Goal: Task Accomplishment & Management: Complete application form

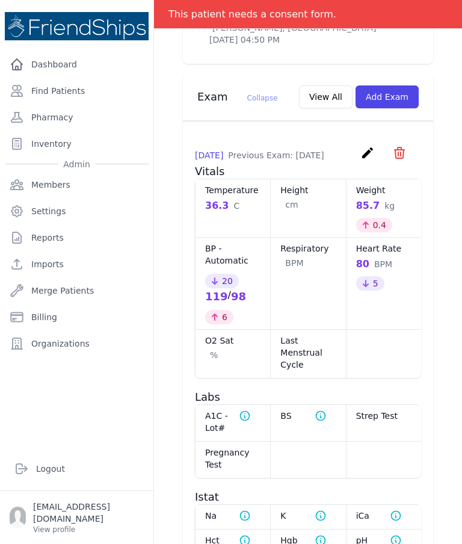
scroll to position [637, 0]
click at [361, 157] on icon "create" at bounding box center [368, 152] width 14 height 14
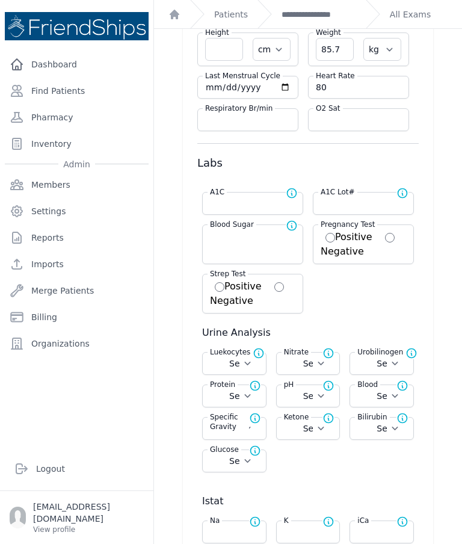
scroll to position [135, 0]
click at [253, 365] on select "Select Negative Trace Small Moderate Large" at bounding box center [234, 364] width 49 height 12
select select "Moderate"
click at [323, 369] on select "Select Positive Negative" at bounding box center [308, 364] width 49 height 12
select select "Negative"
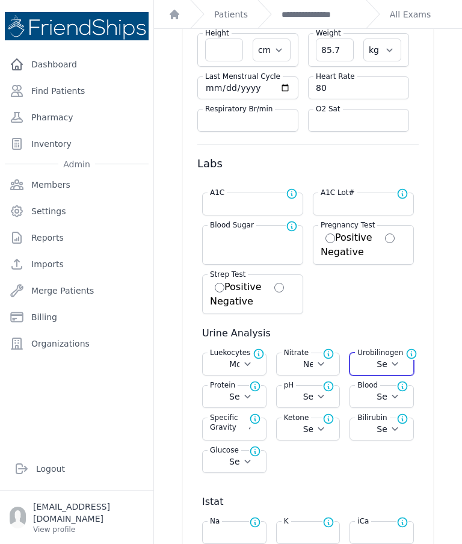
click at [403, 362] on select "Select Normal + ++ +++" at bounding box center [382, 364] width 49 height 12
select select "Normal"
select select "Automatic"
select select "C"
select select "cm"
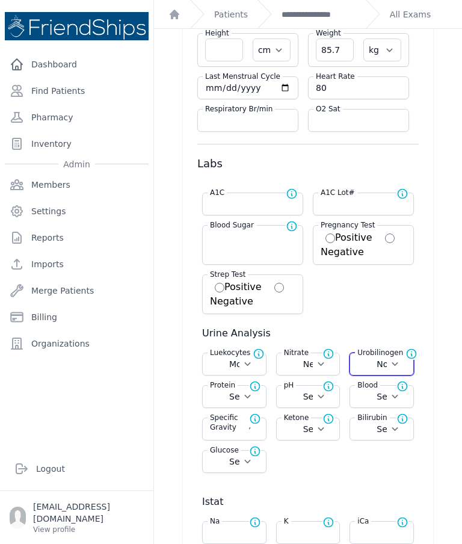
select select "kg"
select select "Moderate"
select select
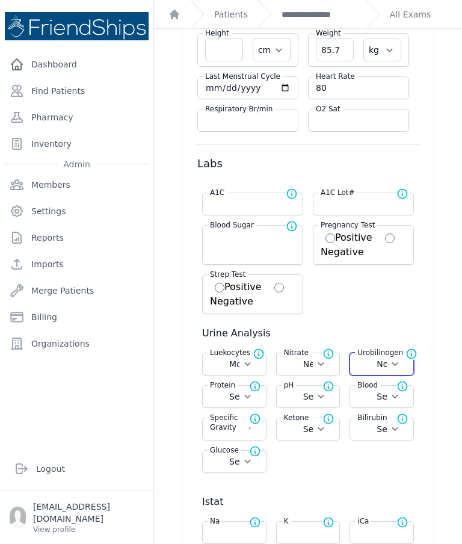
select select
click at [250, 394] on select "Select Normal + ++ +++ ++++" at bounding box center [234, 397] width 49 height 12
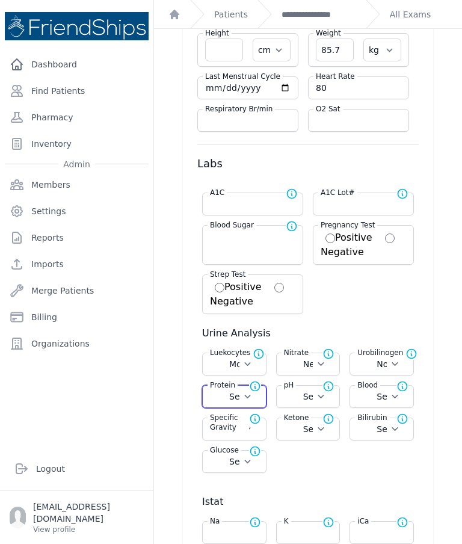
select select "Automatic"
select select "C"
select select "cm"
select select "kg"
select select "Moderate"
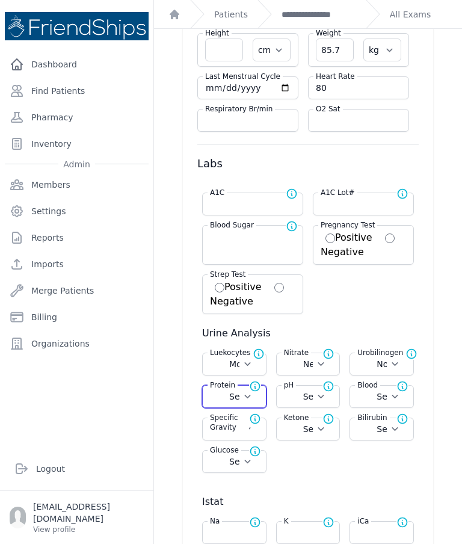
select select "Negative"
select select
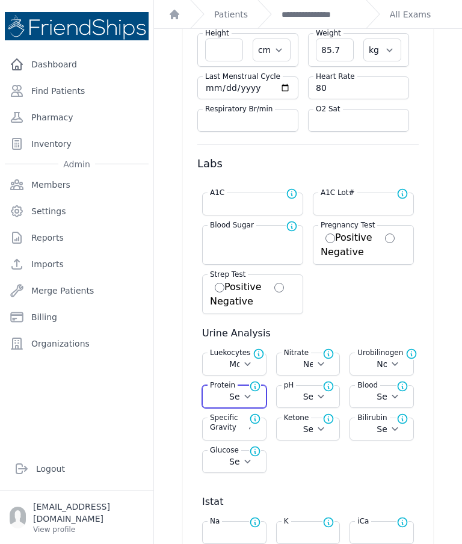
select select
click at [320, 397] on select "Select 5.0 6.0 6.5 7.0 8.0 8.5" at bounding box center [308, 397] width 49 height 12
select select "Automatic"
select select "C"
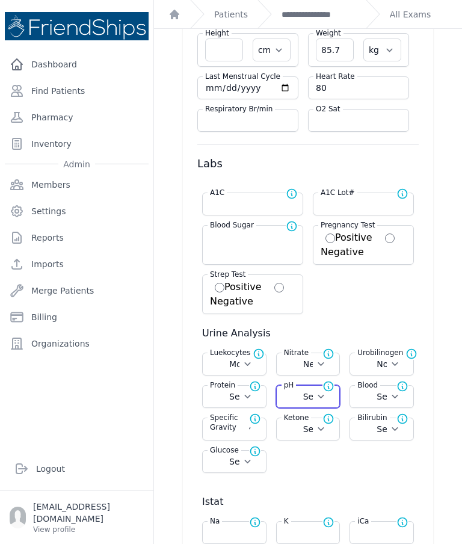
select select "cm"
select select "kg"
select select "Moderate"
select select "Negative"
select select "Normal"
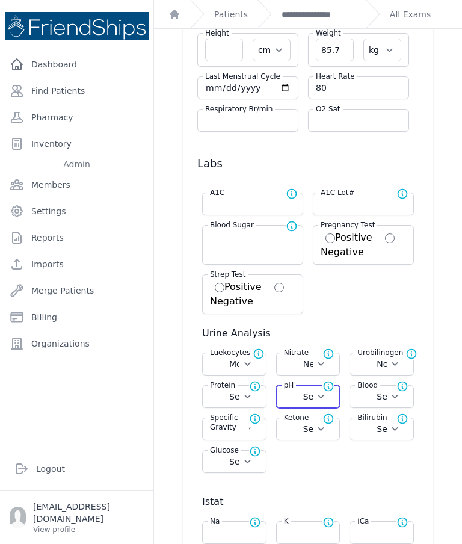
select select
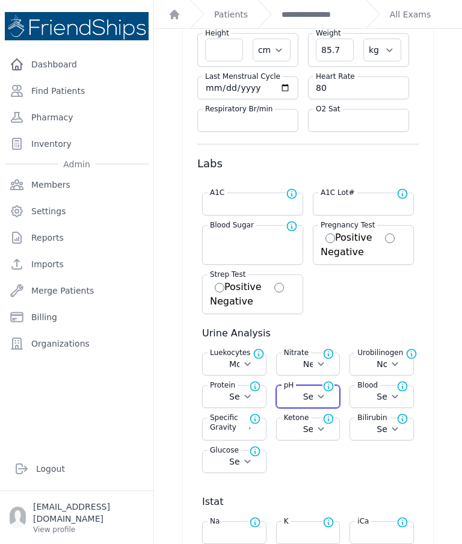
select select
click at [323, 399] on select "Select 5.0 6.0 6.5 7.0 8.0 8.5" at bounding box center [308, 397] width 49 height 12
select select "5.0"
select select "Automatic"
select select "C"
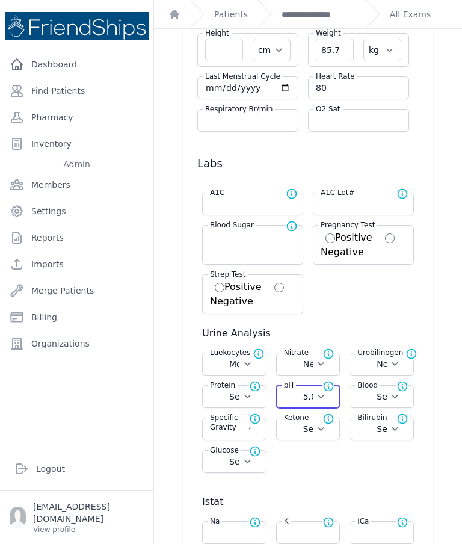
select select "cm"
select select "kg"
select select "Moderate"
select select "Negative"
select select "Normal"
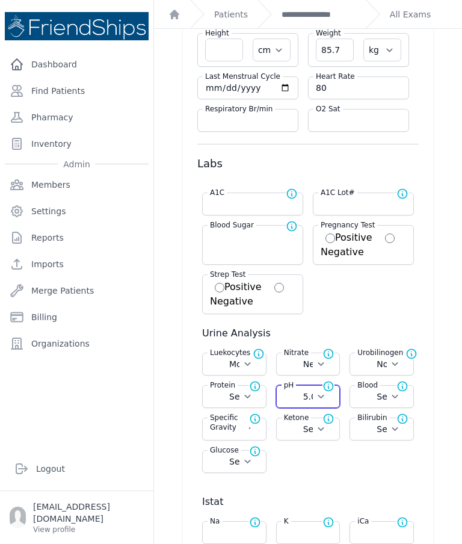
select select
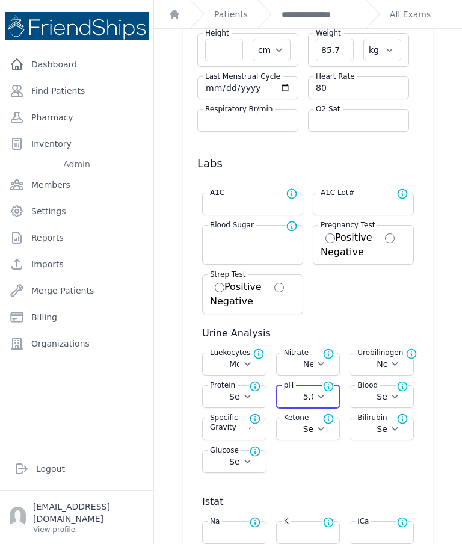
select select
click at [403, 400] on select "Select Negative Trace Hemolyzed Trace Small Moderate Large" at bounding box center [382, 397] width 49 height 12
select select "Negative"
select select "Automatic"
select select "C"
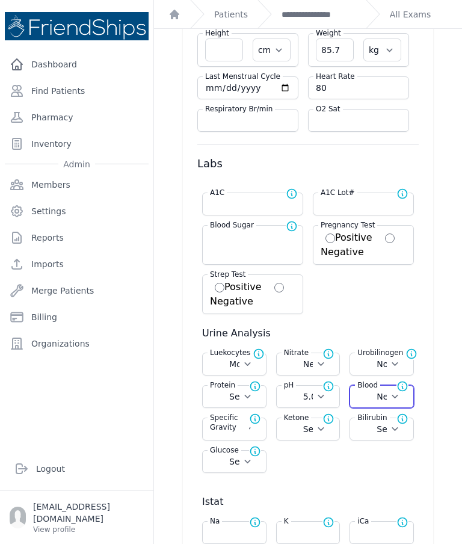
select select "cm"
select select "kg"
select select "Moderate"
select select "Negative"
select select "Normal"
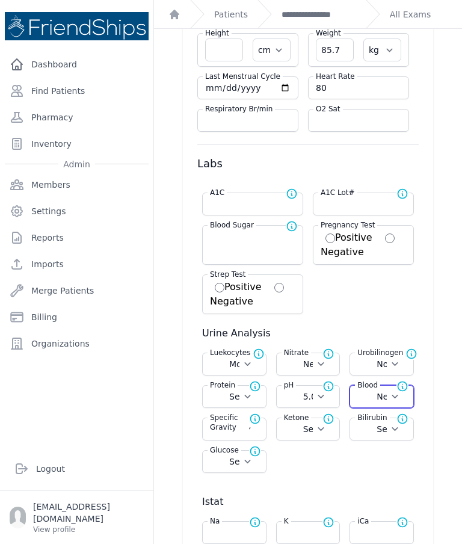
select select
select select "5.0"
select select
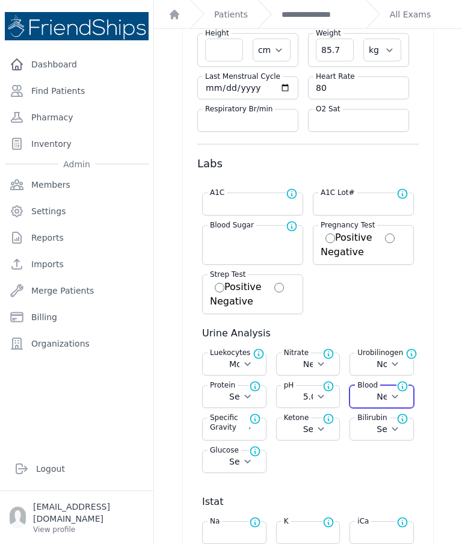
select select
click at [257, 430] on span "Normal range for Specific Gravity is 1.002 - 1.028" at bounding box center [260, 422] width 22 height 19
click at [252, 433] on select "Select 1.000 1.005 1.010 1.015 1.020 1.025 1.030" at bounding box center [234, 429] width 49 height 12
select select "1.030"
select select "Automatic"
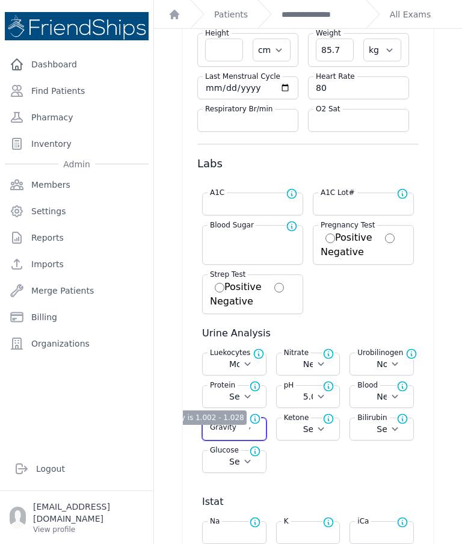
select select "C"
select select "cm"
select select "kg"
select select "Moderate"
select select "Negative"
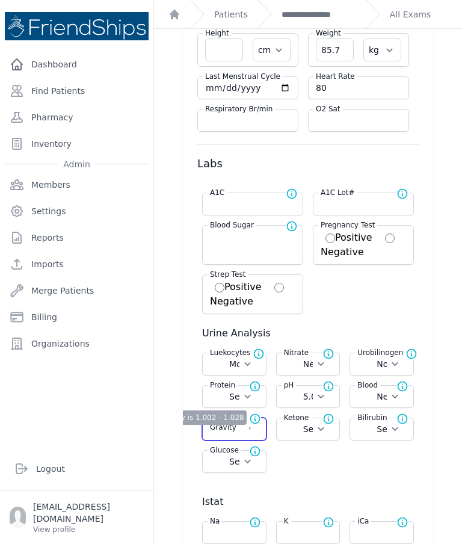
select select "Normal"
select select
select select "5.0"
select select "Negative"
select select
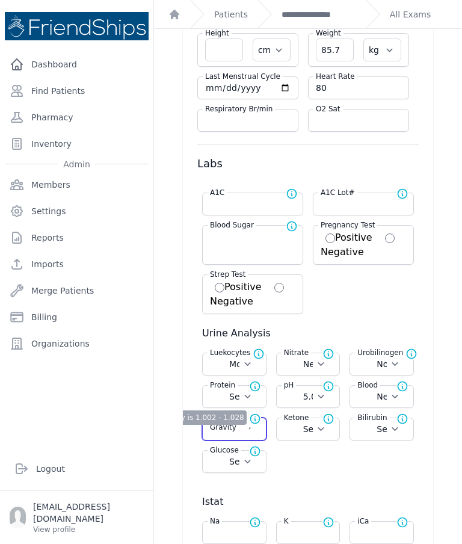
select select
click at [324, 429] on select "Select Negative Trace Small Moderate Large" at bounding box center [308, 429] width 49 height 12
select select "Trace"
click at [397, 426] on select "Select Negative Small Moderate Large" at bounding box center [382, 429] width 49 height 12
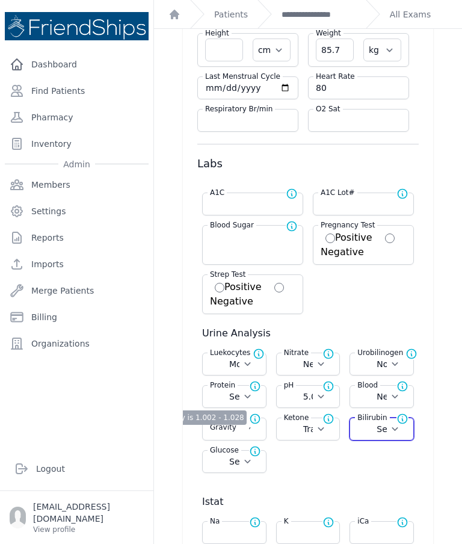
select select "Automatic"
select select "C"
select select "cm"
select select "kg"
select select "Moderate"
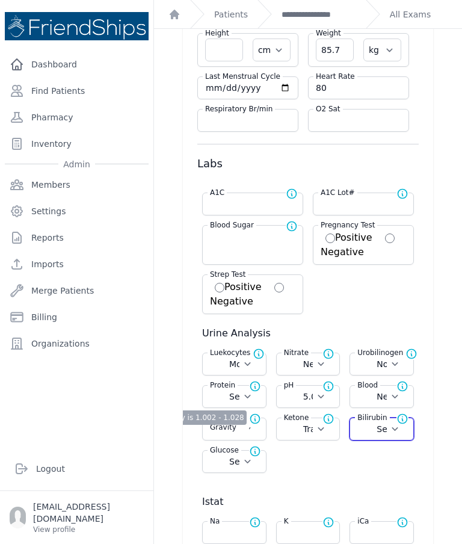
select select "Negative"
select select "Normal"
select select
select select "5.0"
select select "Negative"
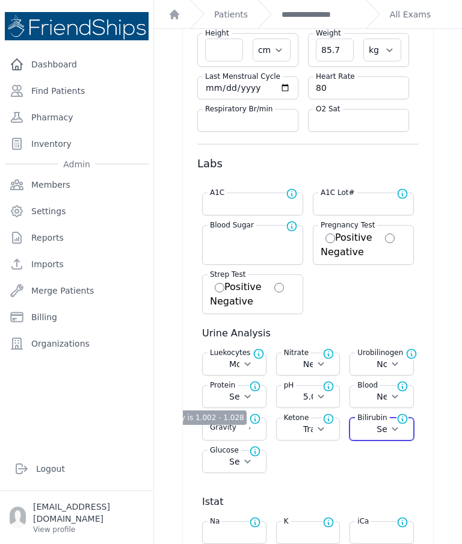
select select "1.030"
select select "Trace"
select select
select select "Negative"
click at [257, 460] on select "Select Negative Trace + ++ +++ ++++" at bounding box center [234, 462] width 49 height 12
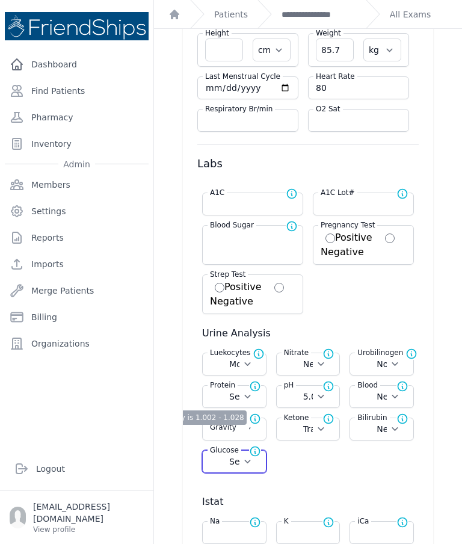
select select "Negative"
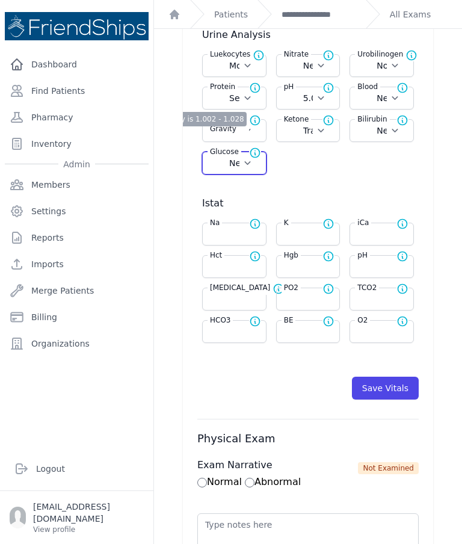
scroll to position [437, 0]
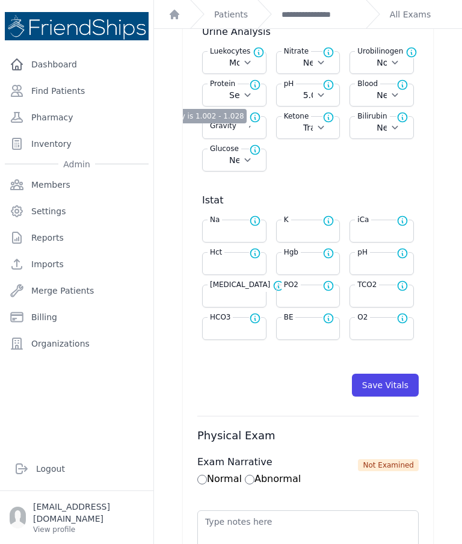
click at [394, 380] on button "Save Vitals" at bounding box center [385, 385] width 67 height 23
select select "Automatic"
select select "C"
select select "cm"
select select "kg"
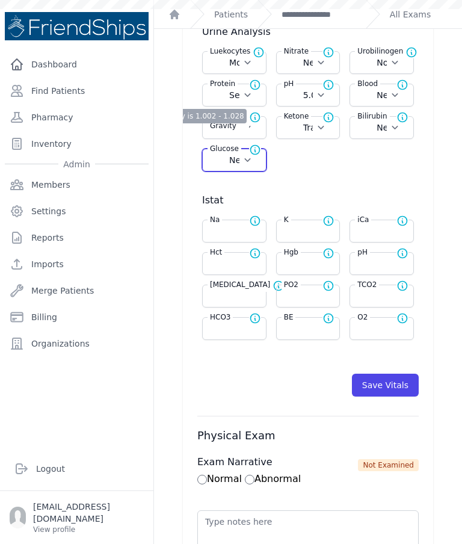
select select "Moderate"
select select "Negative"
select select "Normal"
select select
select select "5.0"
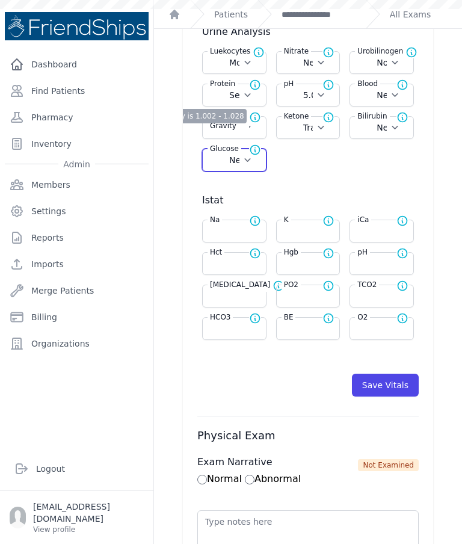
select select "Negative"
select select "1.030"
select select "Trace"
select select "Negative"
click at [400, 384] on button "Save Vitals" at bounding box center [385, 385] width 67 height 23
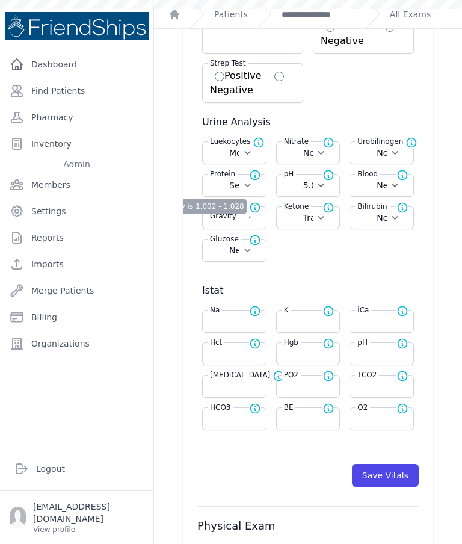
scroll to position [346, 0]
click at [336, 19] on link "**********" at bounding box center [319, 14] width 75 height 12
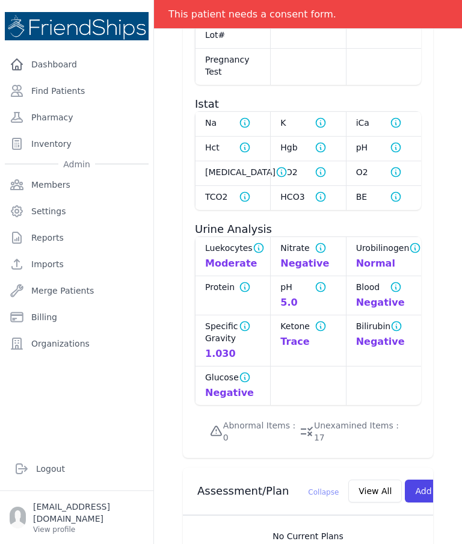
scroll to position [1029, 0]
click at [235, 290] on dt "Protein Nominal value for Protein is Normal" at bounding box center [232, 287] width 55 height 12
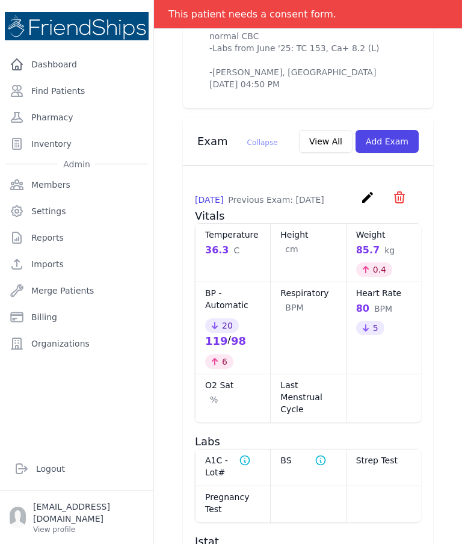
scroll to position [593, 0]
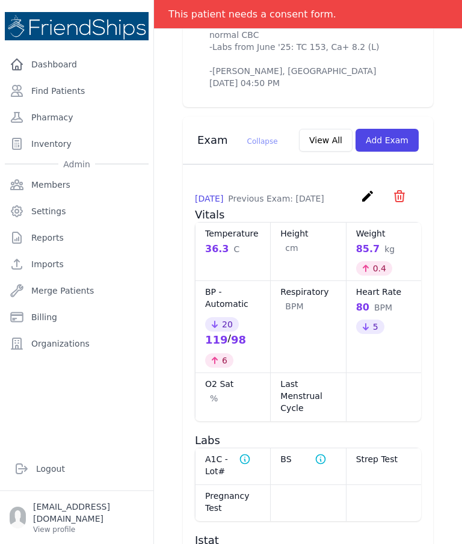
click at [362, 203] on link "create" at bounding box center [369, 199] width 17 height 11
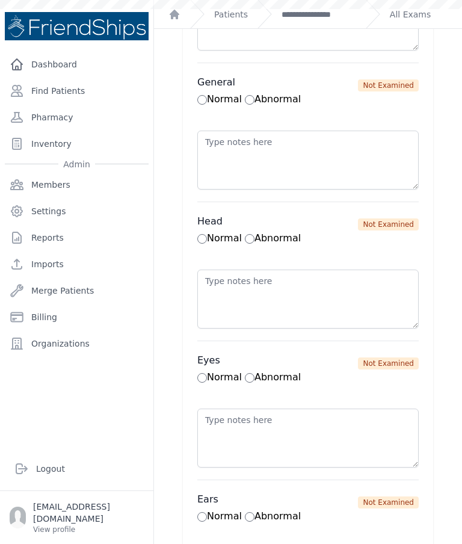
scroll to position [1065, 0]
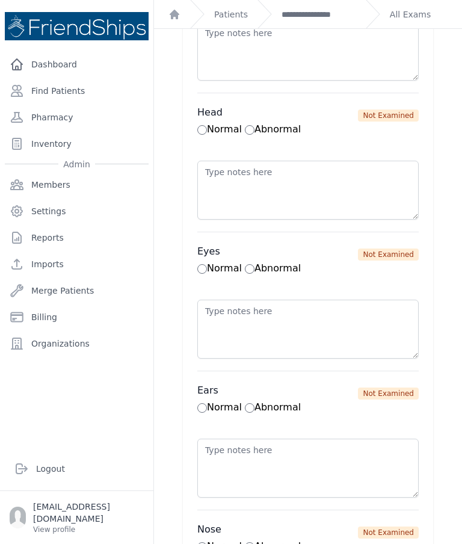
click at [414, 13] on link "All Exams" at bounding box center [410, 14] width 41 height 12
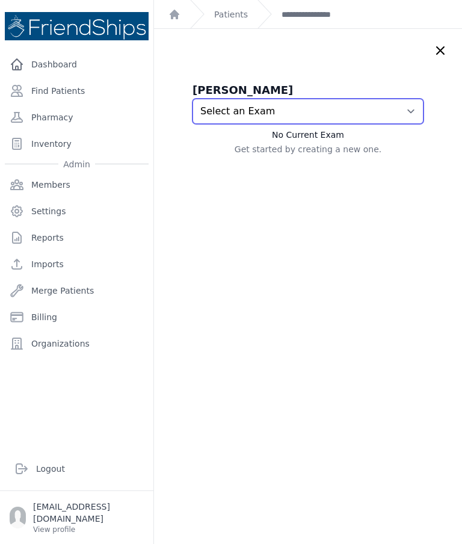
click at [417, 109] on select "Select an Exam 2025-Sep-09 11:35 AM 2025-Aug-27 11:54 AM" at bounding box center [308, 111] width 231 height 25
select select "993"
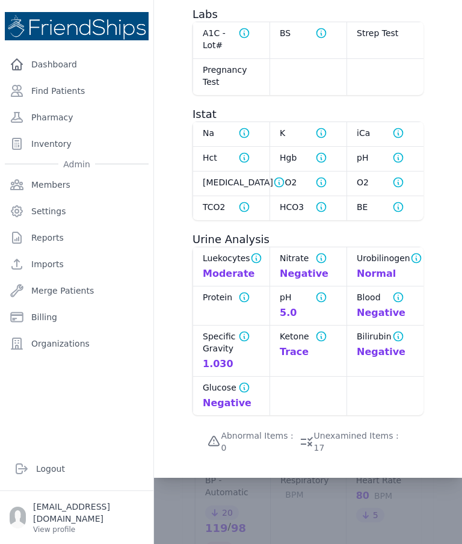
scroll to position [386, 0]
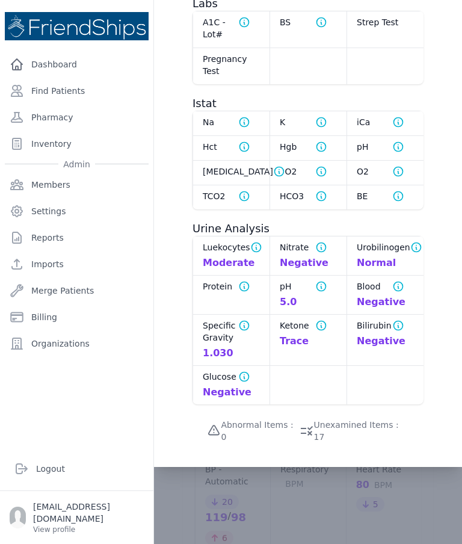
click at [249, 300] on div "Protein Nominal value for Protein is Normal" at bounding box center [231, 294] width 77 height 39
click at [241, 305] on div "Protein Nominal value for Protein is Normal" at bounding box center [231, 294] width 77 height 39
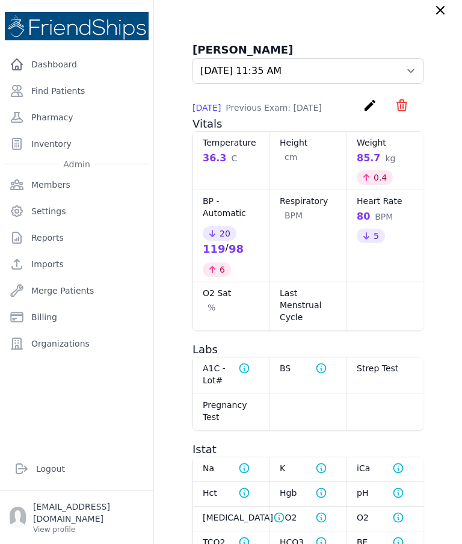
scroll to position [45, 0]
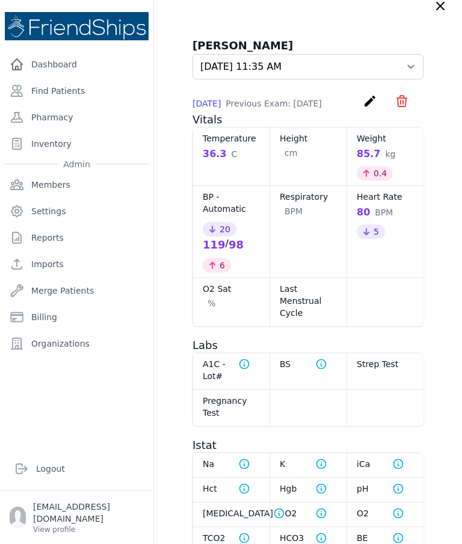
click at [368, 101] on icon "create" at bounding box center [370, 101] width 14 height 14
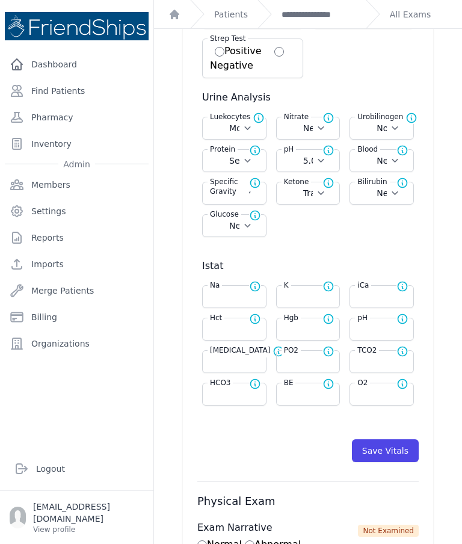
scroll to position [377, 0]
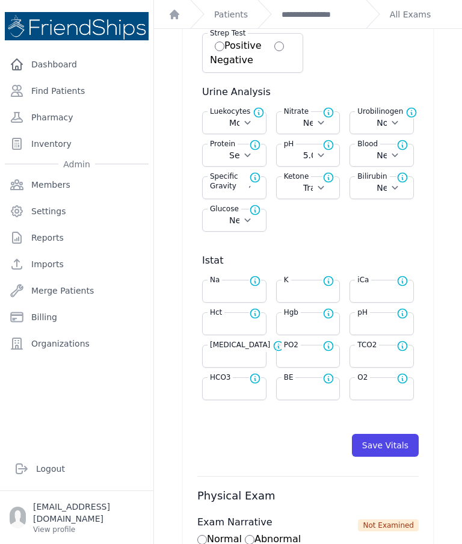
click at [247, 156] on select "Select Normal + ++ +++ ++++" at bounding box center [234, 155] width 49 height 12
select select "+"
click at [397, 448] on button "Save Vitals" at bounding box center [385, 445] width 67 height 23
select select "Automatic"
select select "C"
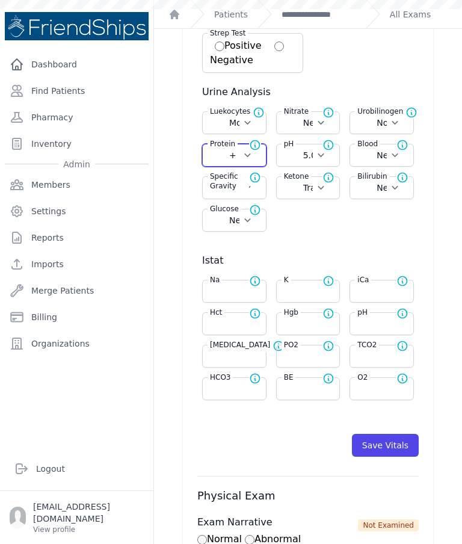
select select "cm"
select select "kg"
select select "Moderate"
select select "Negative"
select select "Normal"
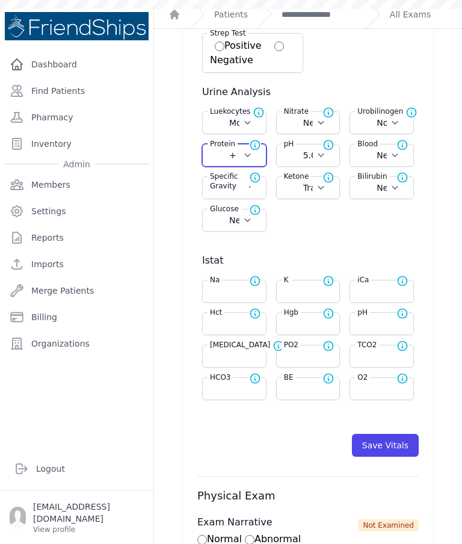
select select "5.0"
select select "Negative"
select select "1.030"
select select "Trace"
select select "Negative"
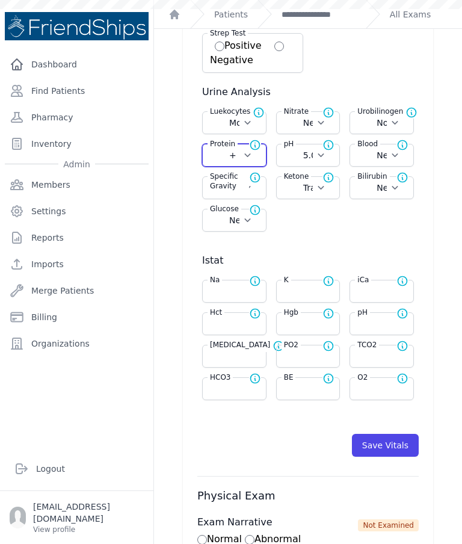
select select "Negative"
click at [383, 447] on button "Save Vitals" at bounding box center [385, 445] width 67 height 23
click at [336, 15] on link "**********" at bounding box center [319, 14] width 75 height 12
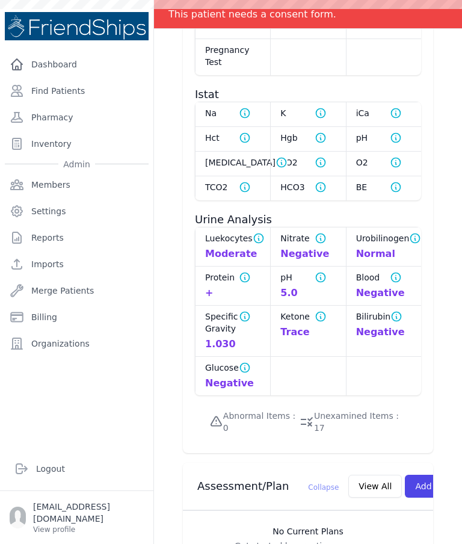
scroll to position [1030, 0]
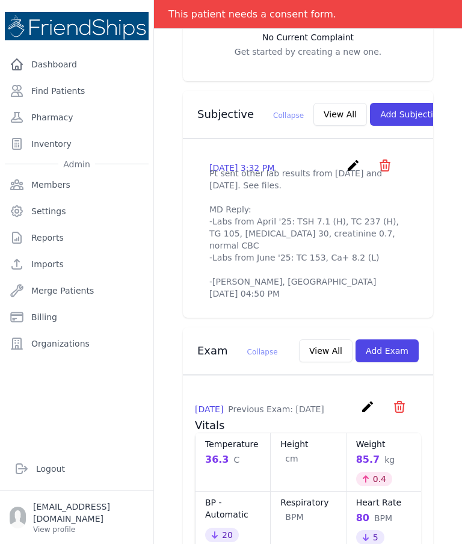
scroll to position [383, 0]
click at [378, 107] on button "Add Subjective" at bounding box center [412, 113] width 84 height 23
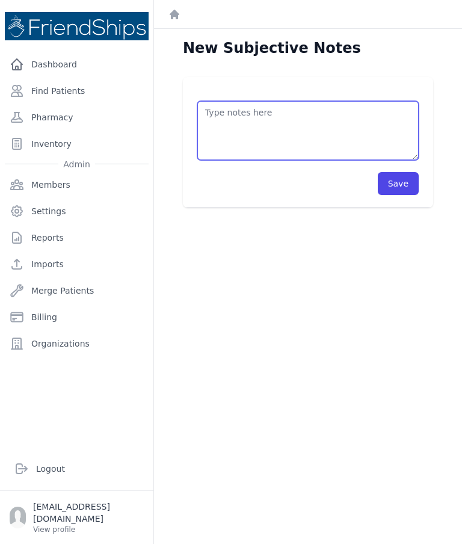
click at [247, 130] on textarea at bounding box center [308, 130] width 222 height 59
type textarea "Refill Cephalexin 500mg x 1tb/ 4 times a day 7 days"
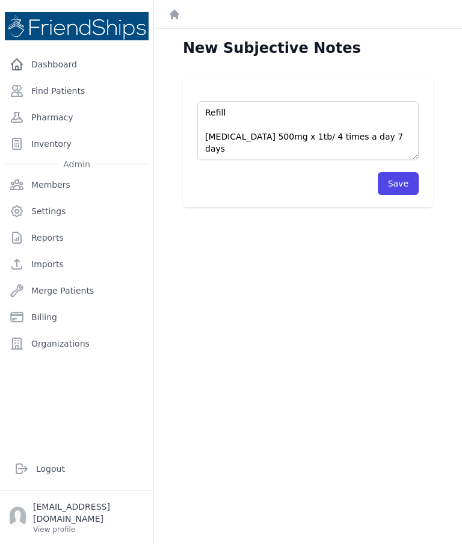
click at [407, 192] on button "Save" at bounding box center [398, 183] width 41 height 23
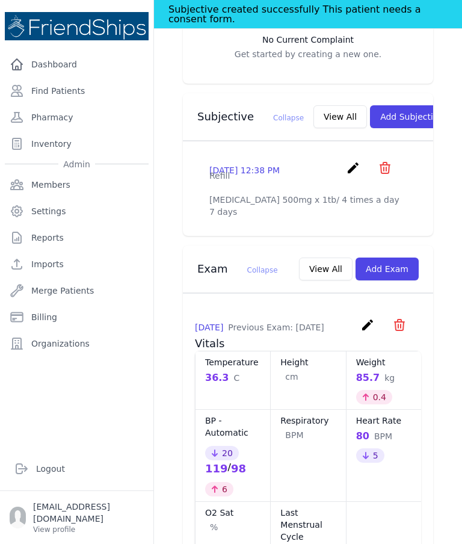
scroll to position [407, 0]
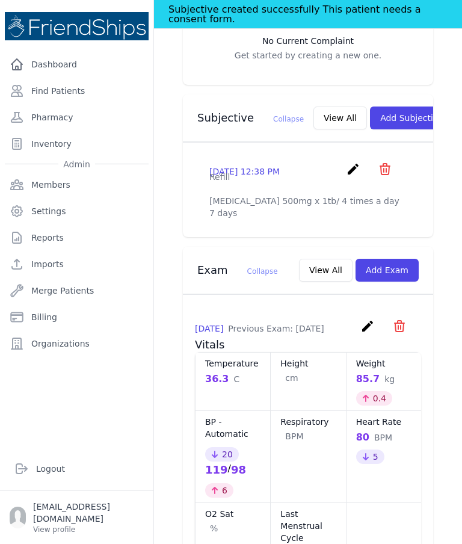
click at [350, 171] on icon "create" at bounding box center [353, 169] width 14 height 14
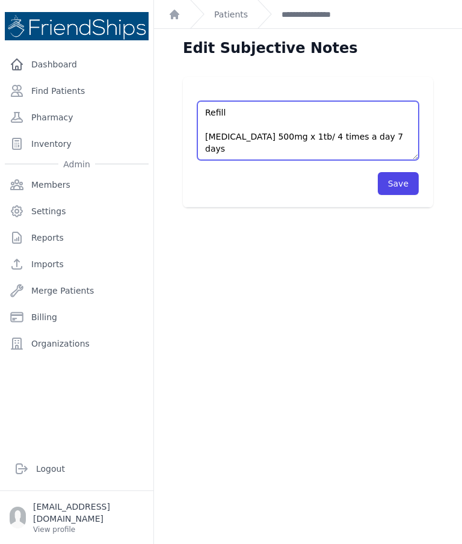
click at [242, 119] on textarea "Refill Cephalexin 500mg x 1tb/ 4 times a day 7 days" at bounding box center [308, 130] width 222 height 59
click at [404, 147] on textarea "Refill Cephalexin 500mg x 1tb/ 4 times a day 7 days" at bounding box center [308, 130] width 222 height 59
click at [327, 135] on textarea "Refill Cephalexin 500mg x 1tb/ 4 times a day 7 days" at bounding box center [308, 130] width 222 height 59
click at [336, 138] on textarea "Refill Cephalexin 500mg x 1tb/ 4 times a day 7 days" at bounding box center [308, 130] width 222 height 59
click at [407, 146] on textarea "Refill Cephalexin 500mg x 1tb/ 4 times a day 7 days" at bounding box center [308, 130] width 222 height 59
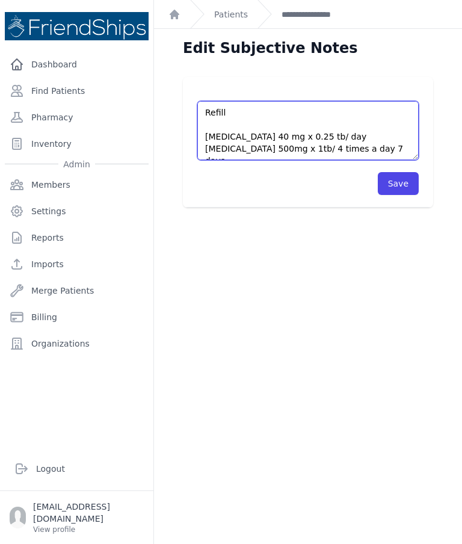
type textarea "Refill Atorvastatin 40 mg x 0.25 tb/ day Cephalexin 500mg x 1tb/ 4 times a day …"
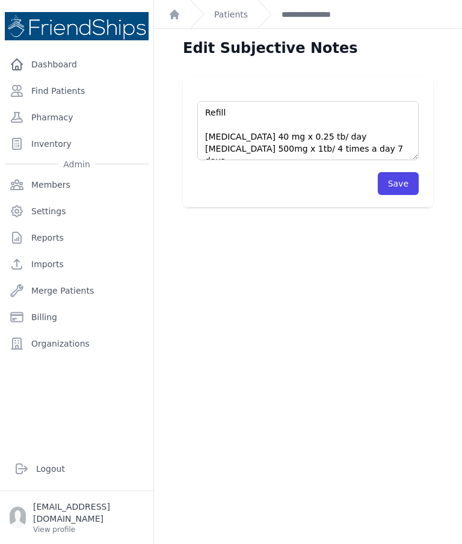
click at [407, 190] on button "Save" at bounding box center [398, 183] width 41 height 23
click at [335, 16] on link "**********" at bounding box center [319, 14] width 75 height 12
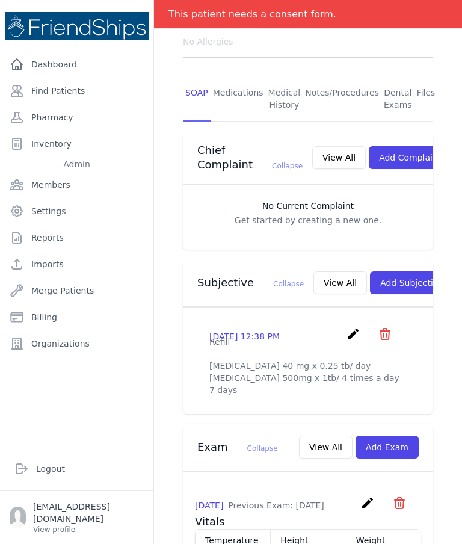
scroll to position [217, 0]
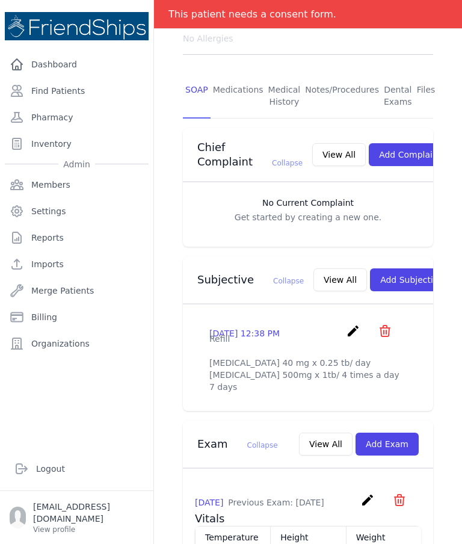
click at [317, 273] on button "View All" at bounding box center [341, 279] width 54 height 23
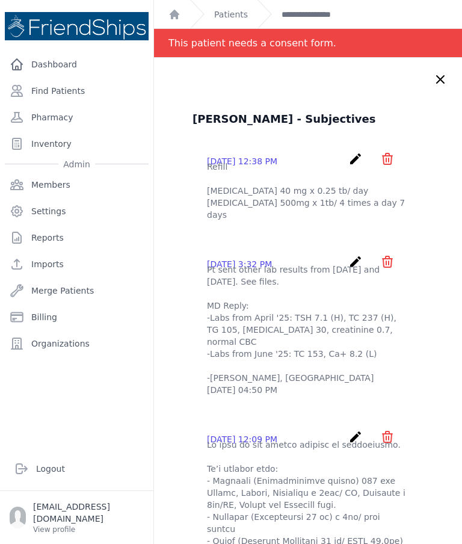
scroll to position [0, 0]
click at [352, 158] on icon "create" at bounding box center [356, 159] width 14 height 14
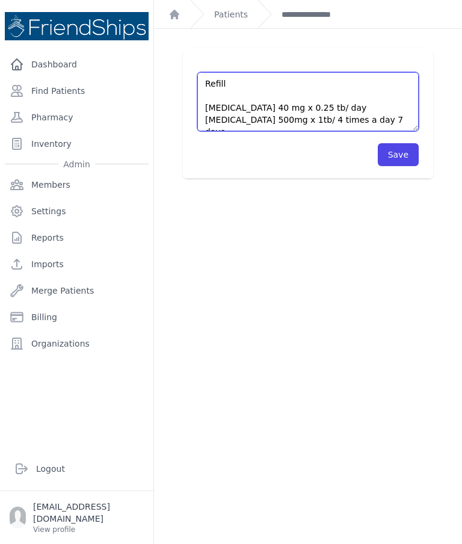
click at [398, 121] on textarea "Refill Atorvastatin 40 mg x 0.25 tb/ day Cephalexin 500mg x 1tb/ 4 times a day …" at bounding box center [308, 101] width 222 height 59
click at [252, 91] on textarea "Refill Atorvastatin 40 mg x 0.25 tb/ day Cephalexin 500mg x 1tb/ 4 times a day …" at bounding box center [308, 101] width 222 height 59
type textarea "Refill CVS Health multivitamin 30 tbs Atorvastatin 40 mg x 0.25 tb/ day Cephale…"
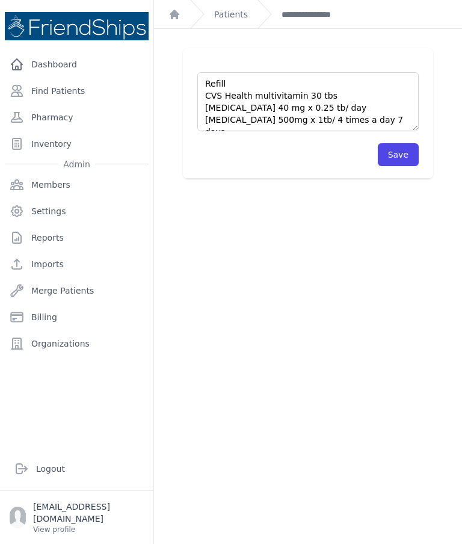
click at [401, 160] on button "Save" at bounding box center [398, 154] width 41 height 23
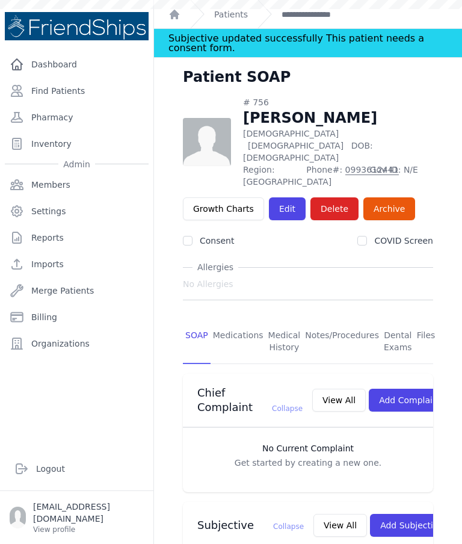
click at [98, 89] on link "Find Patients" at bounding box center [77, 91] width 144 height 24
